Goal: Find specific page/section: Find specific page/section

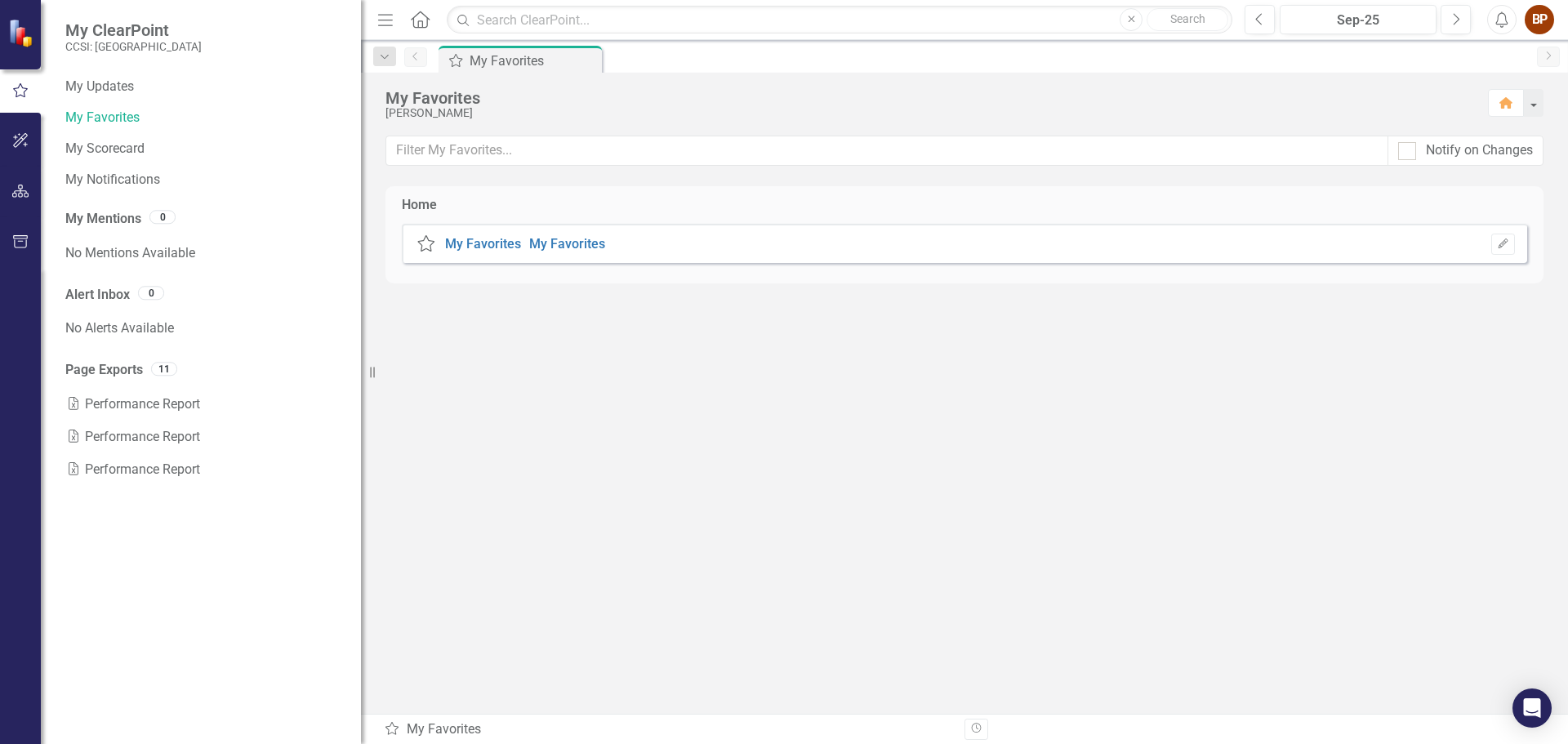
drag, startPoint x: 247, startPoint y: 369, endPoint x: 361, endPoint y: 364, distance: 114.1
click at [361, 364] on div "Resize" at bounding box center [368, 372] width 13 height 744
click at [75, 153] on link "My Scorecard" at bounding box center [205, 149] width 280 height 19
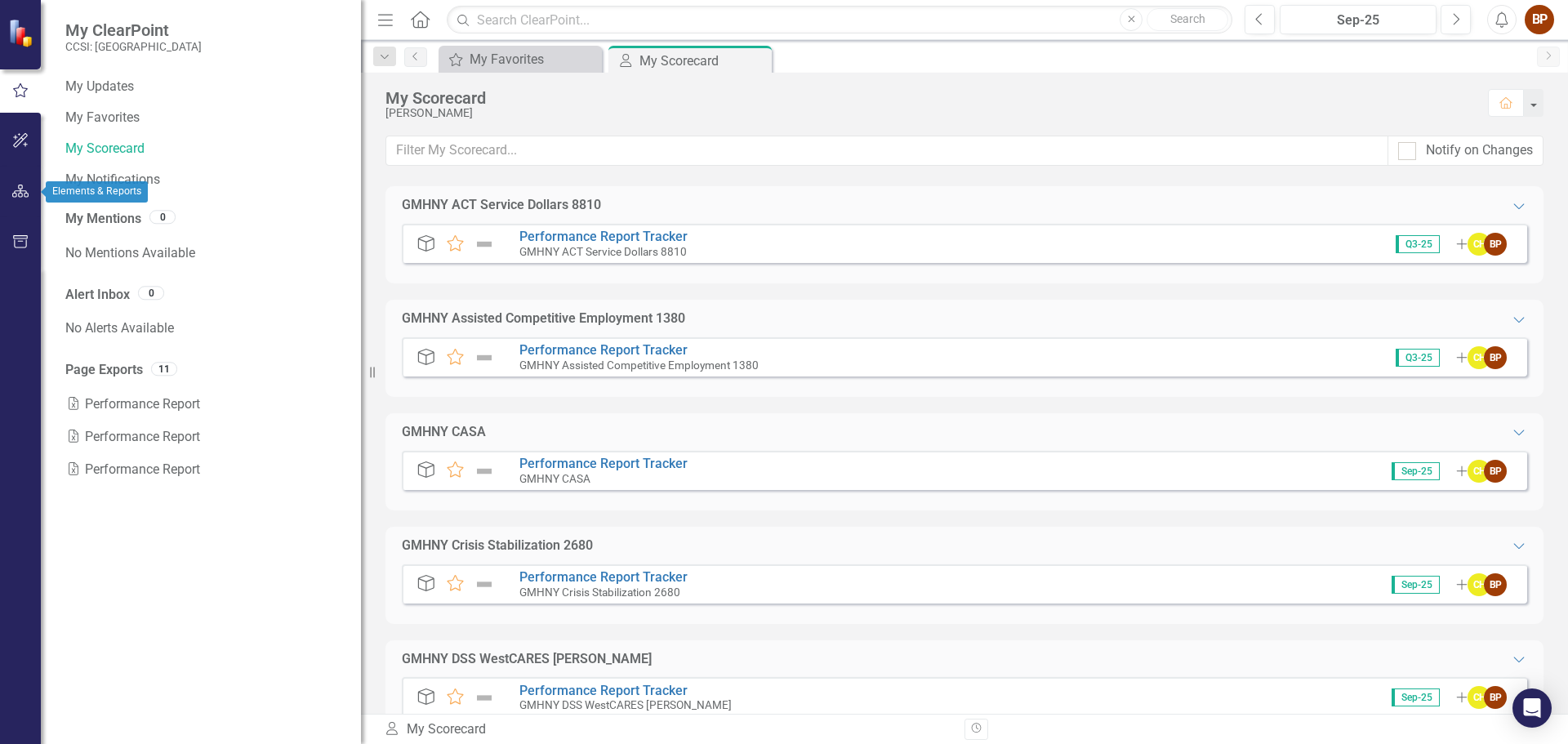
click at [19, 193] on icon "button" at bounding box center [20, 191] width 17 height 13
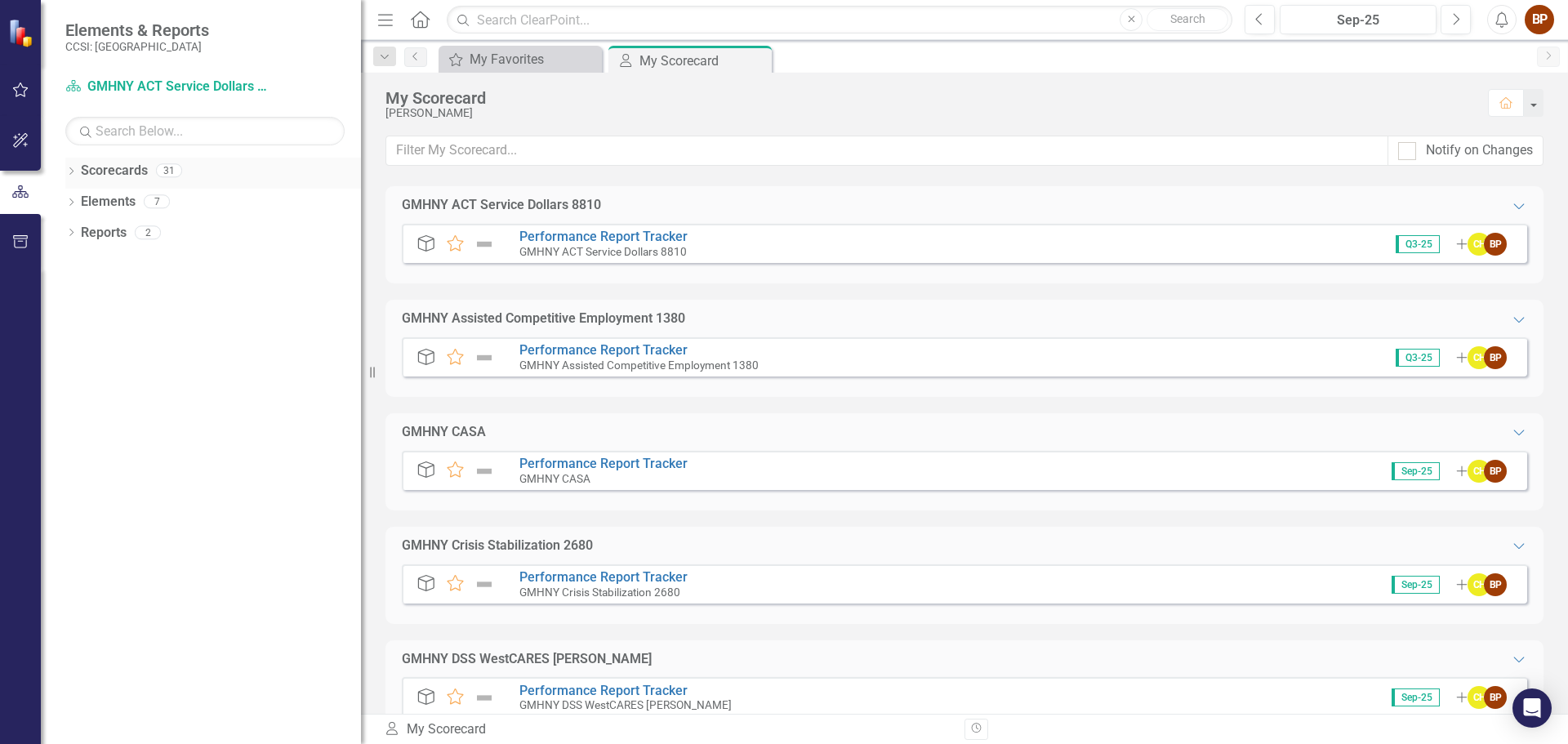
click at [72, 165] on div "Dropdown" at bounding box center [70, 172] width 12 height 14
click at [79, 196] on div "Dropdown" at bounding box center [79, 202] width 12 height 14
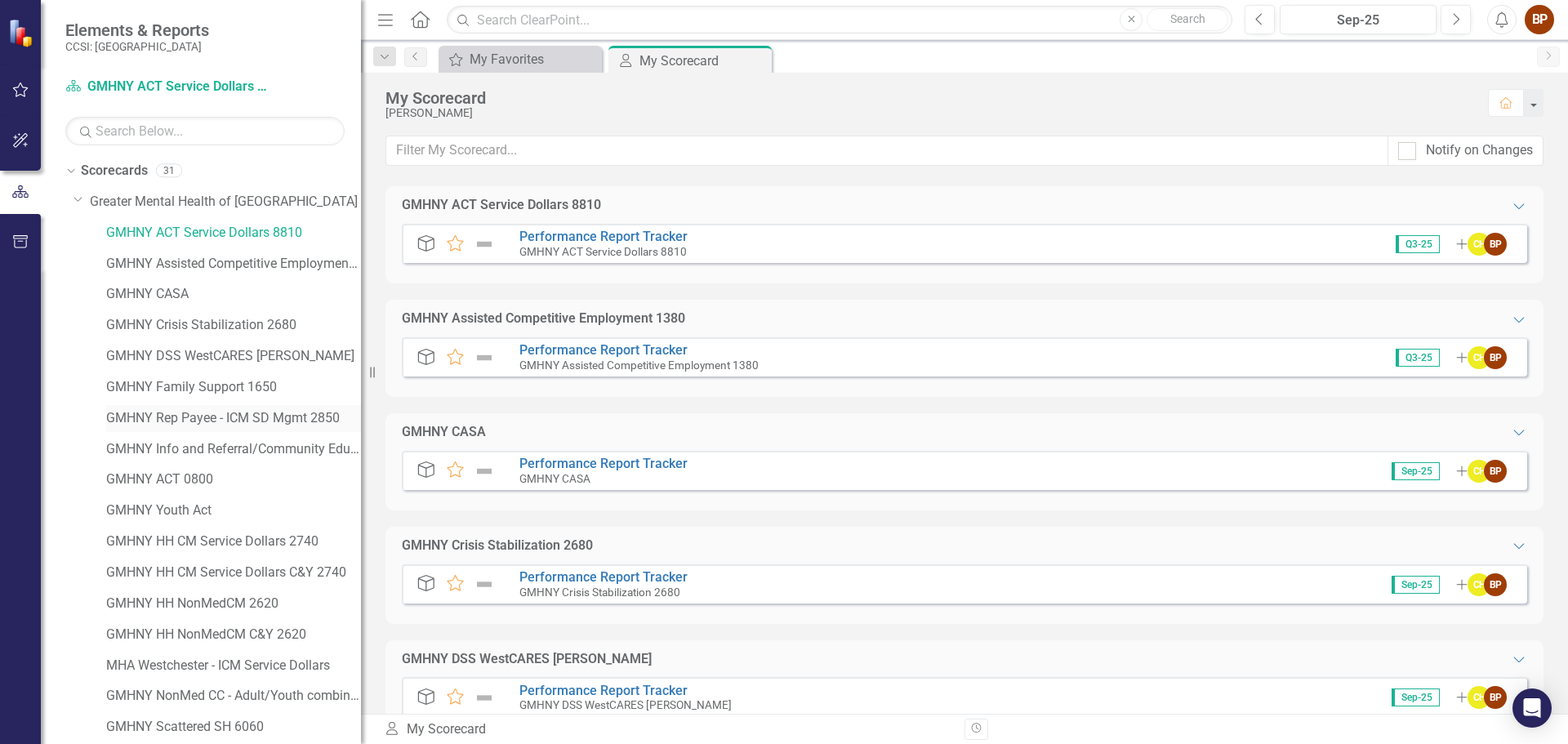
click at [187, 423] on link "GMHNY Rep Payee - ICM SD Mgmt 2850" at bounding box center [233, 419] width 255 height 19
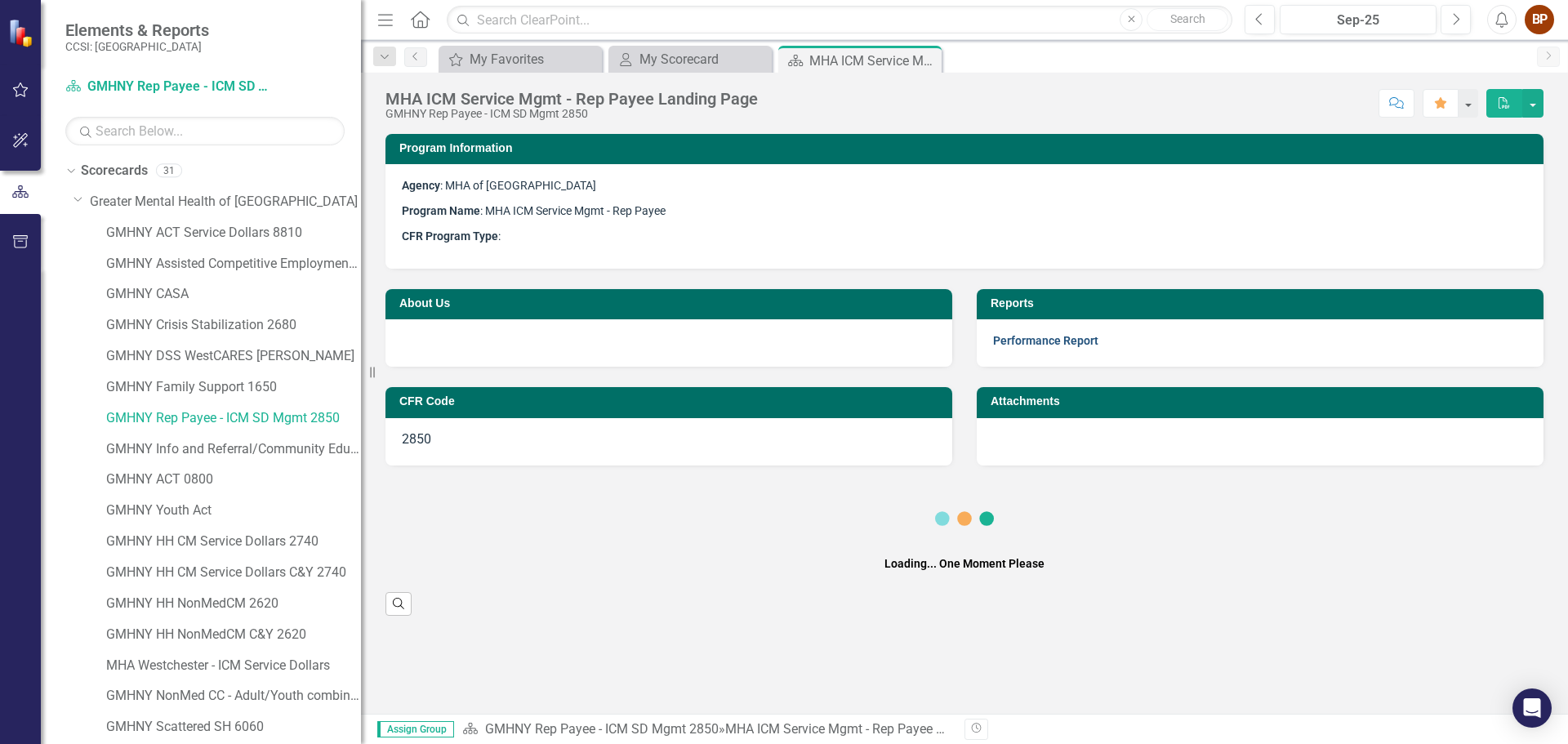
click at [1072, 334] on link "Performance Report" at bounding box center [1045, 340] width 105 height 13
